Goal: Go to known website: Access a specific website the user already knows

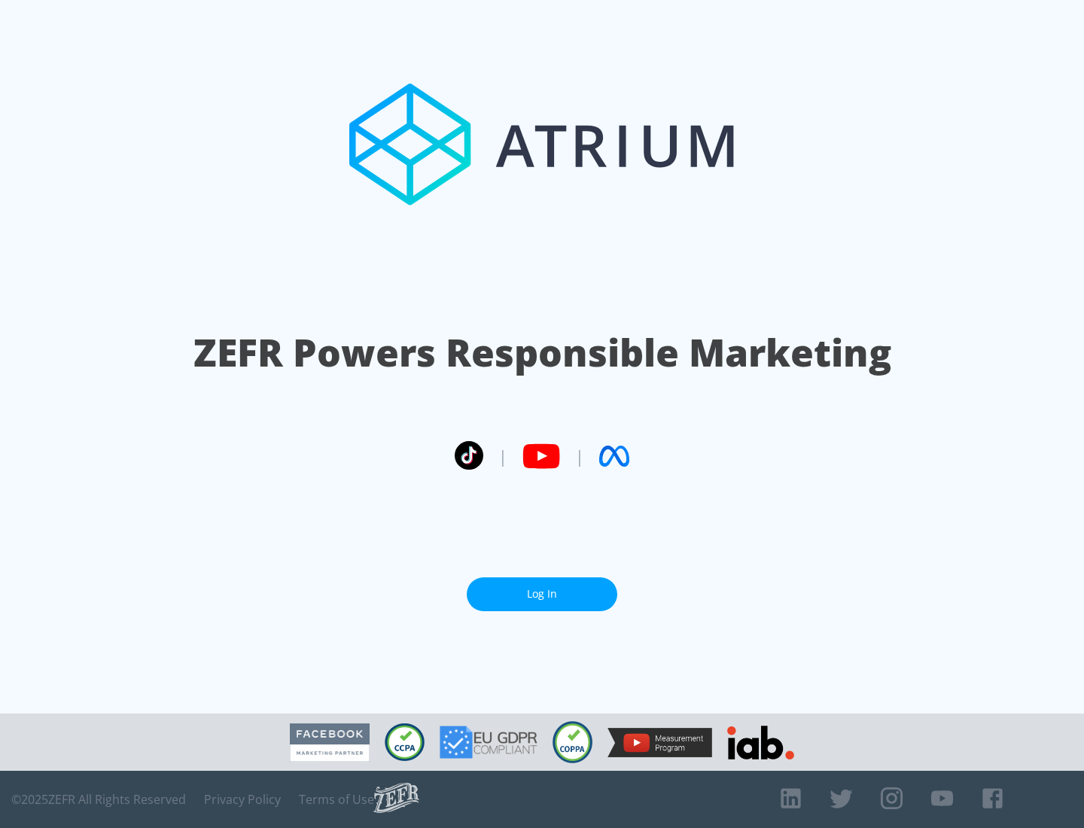
click at [542, 594] on link "Log In" at bounding box center [542, 594] width 150 height 34
